Goal: Task Accomplishment & Management: Use online tool/utility

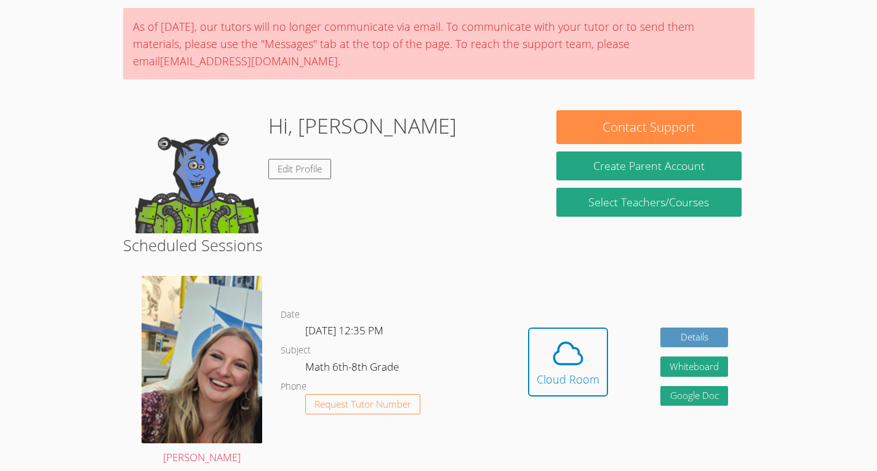
scroll to position [91, 0]
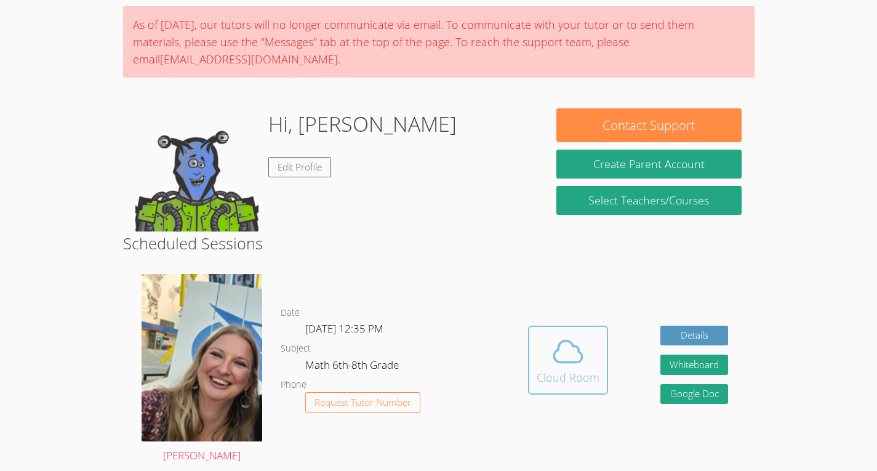
click at [603, 353] on button "Cloud Room" at bounding box center [568, 360] width 80 height 69
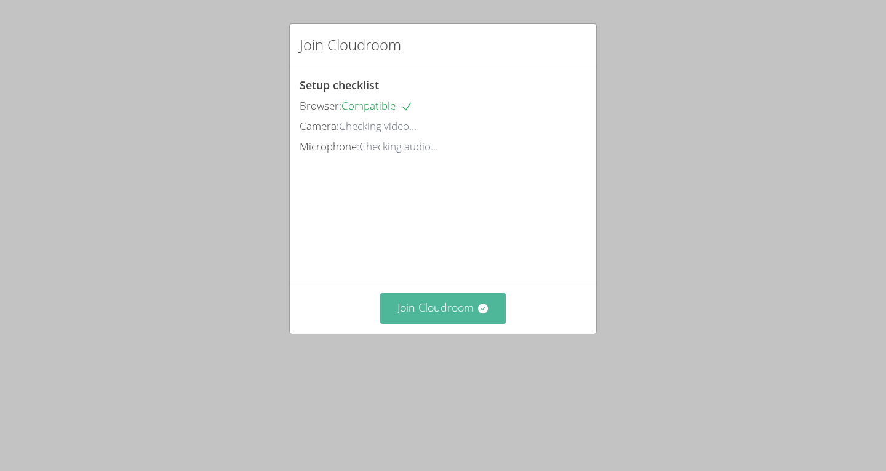
click at [485, 323] on button "Join Cloudroom" at bounding box center [443, 308] width 126 height 30
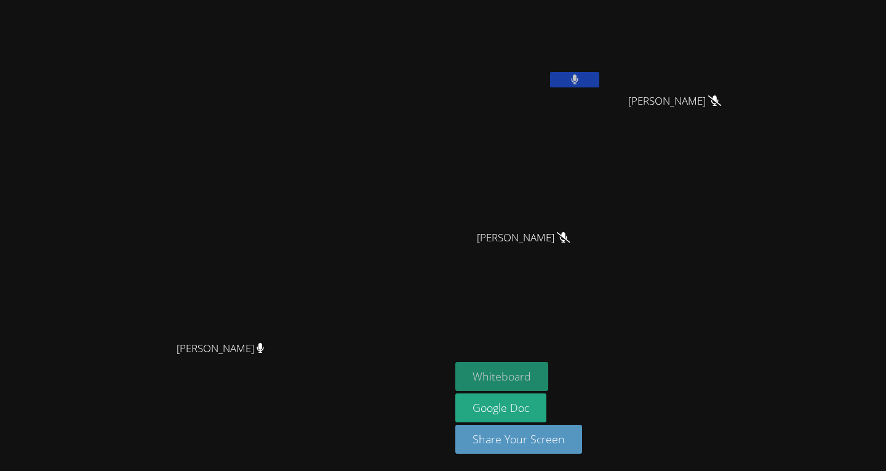
click at [520, 374] on button "Whiteboard" at bounding box center [501, 376] width 93 height 29
